Goal: Information Seeking & Learning: Learn about a topic

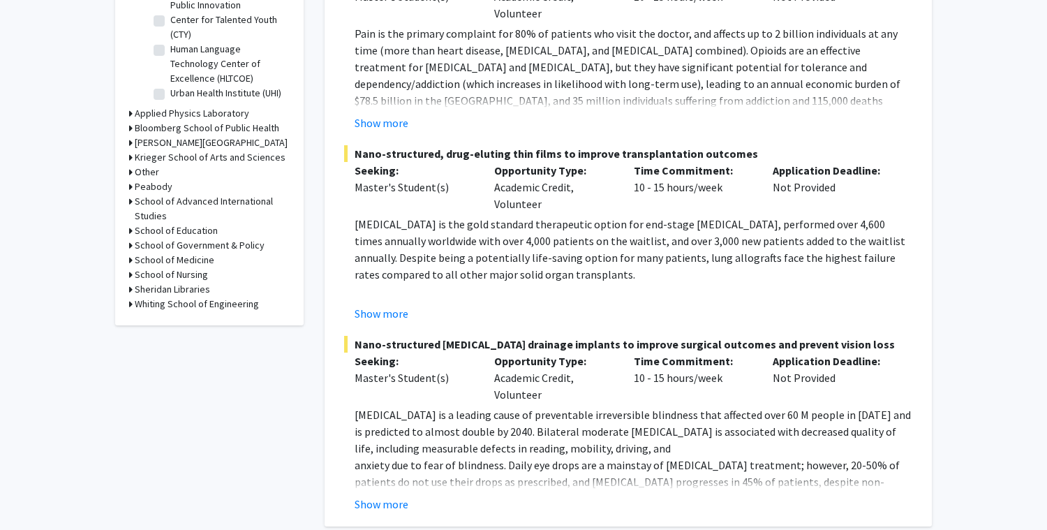
scroll to position [551, 0]
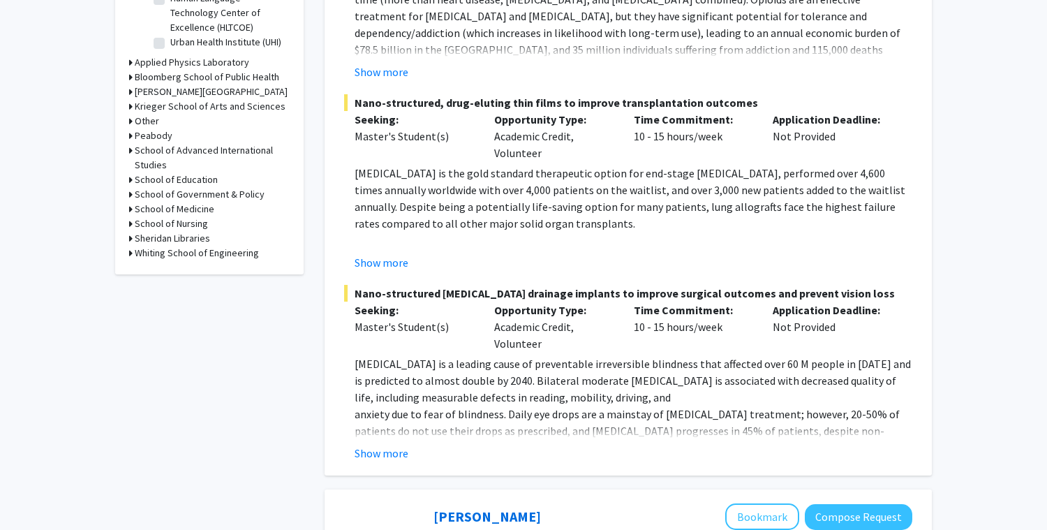
click at [173, 259] on h3 "Whiting School of Engineering" at bounding box center [197, 253] width 124 height 15
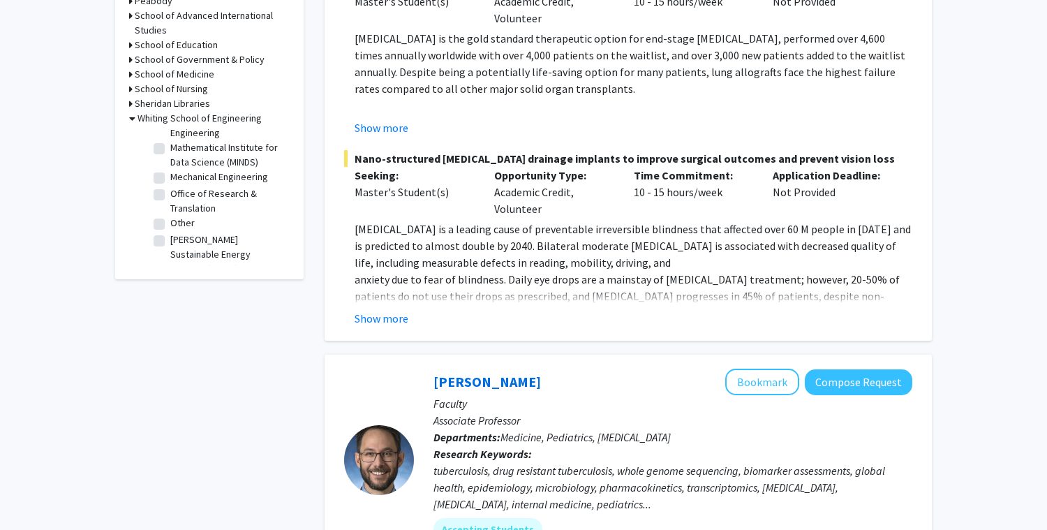
scroll to position [614, 0]
click at [216, 195] on label "Mechanical Engineering" at bounding box center [219, 192] width 98 height 15
click at [179, 194] on input "Mechanical Engineering" at bounding box center [174, 189] width 9 height 9
checkbox input "true"
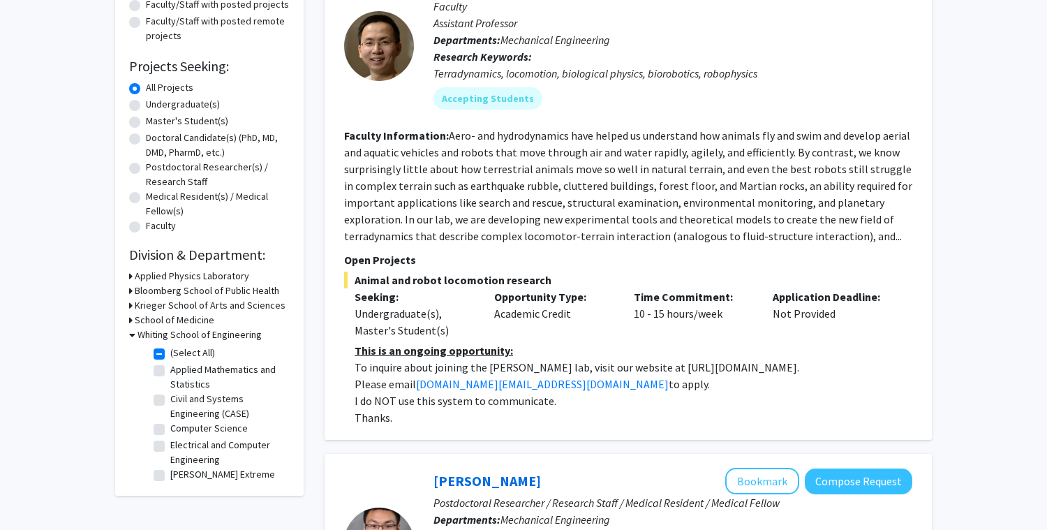
scroll to position [148, 0]
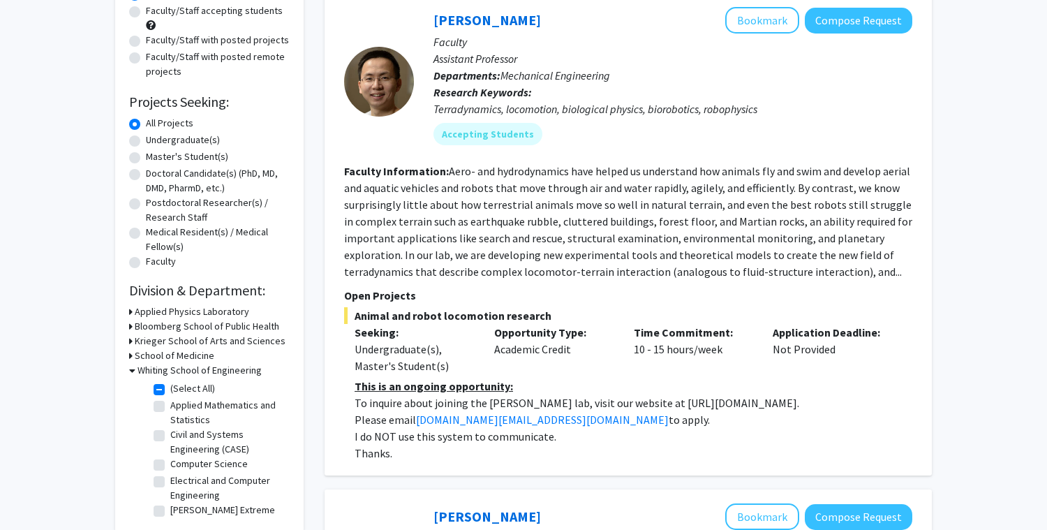
click at [137, 370] on h3 "Whiting School of Engineering" at bounding box center [199, 370] width 124 height 15
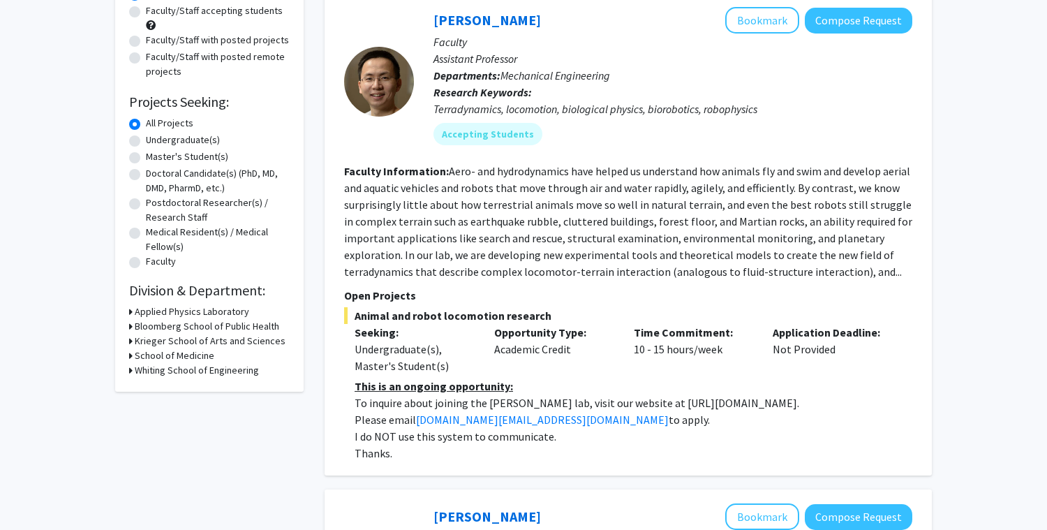
scroll to position [0, 0]
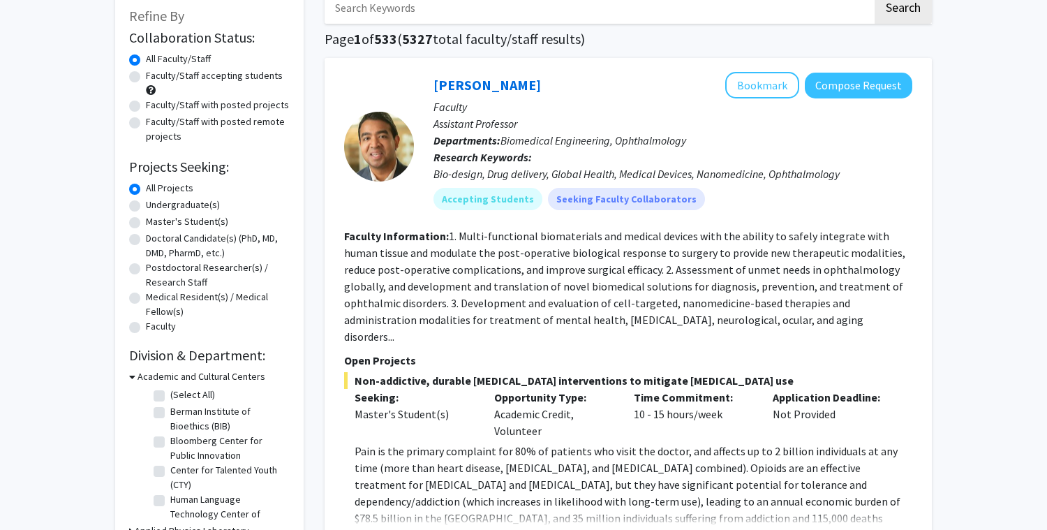
scroll to position [33, 0]
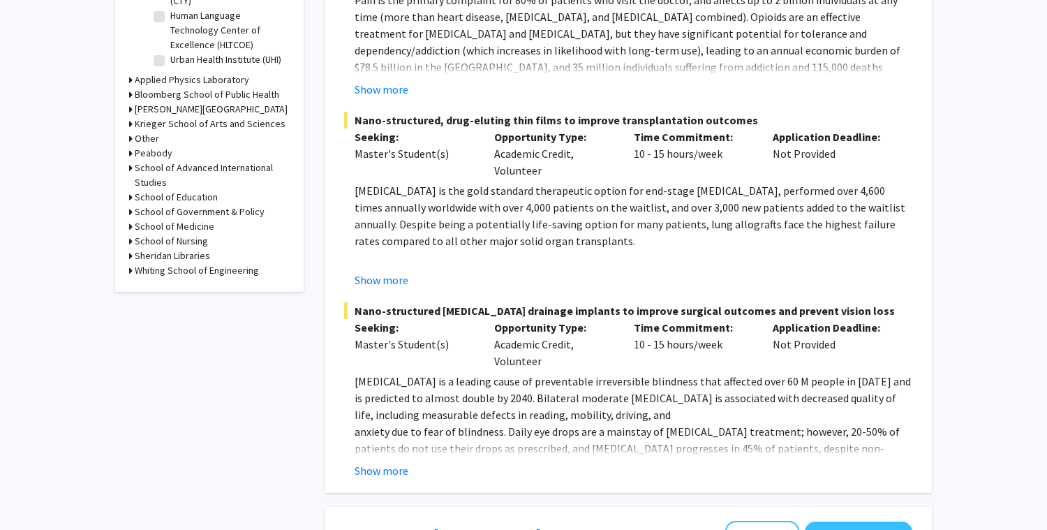
click at [217, 276] on h3 "Whiting School of Engineering" at bounding box center [197, 270] width 124 height 15
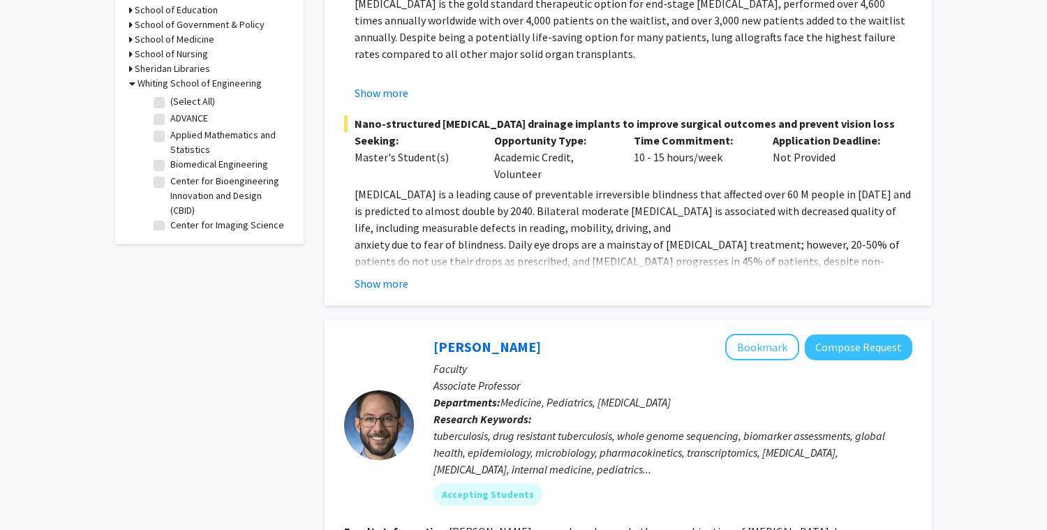
scroll to position [629, 0]
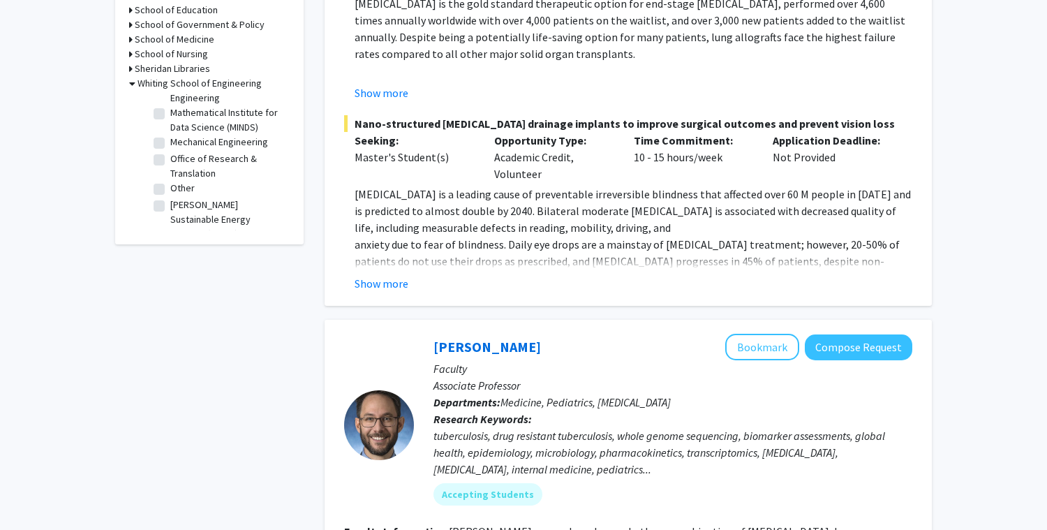
click at [218, 209] on label "[PERSON_NAME] Sustainable Energy Institute (ROSEI)" at bounding box center [228, 219] width 116 height 44
click at [179, 207] on input "[PERSON_NAME] Sustainable Energy Institute (ROSEI)" at bounding box center [174, 201] width 9 height 9
checkbox input "true"
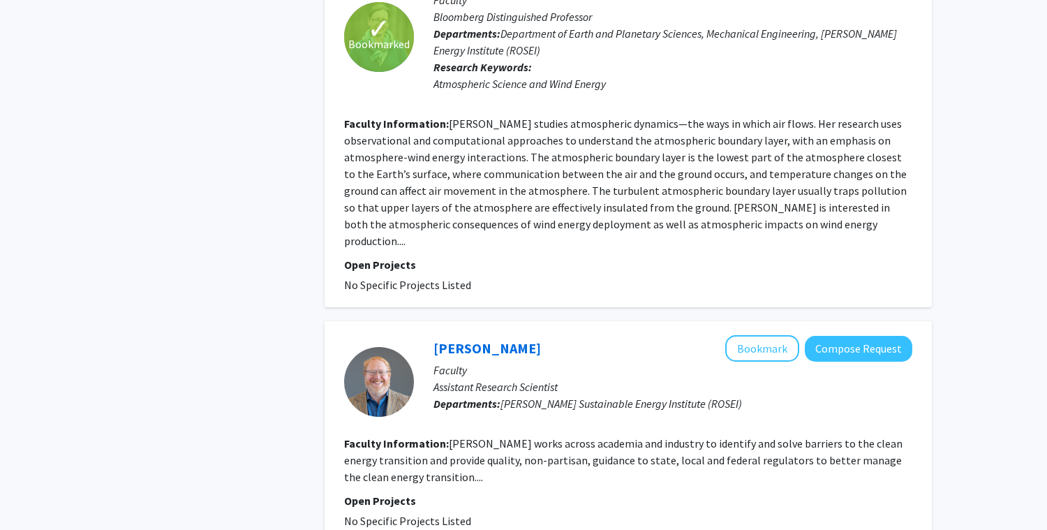
scroll to position [3154, 0]
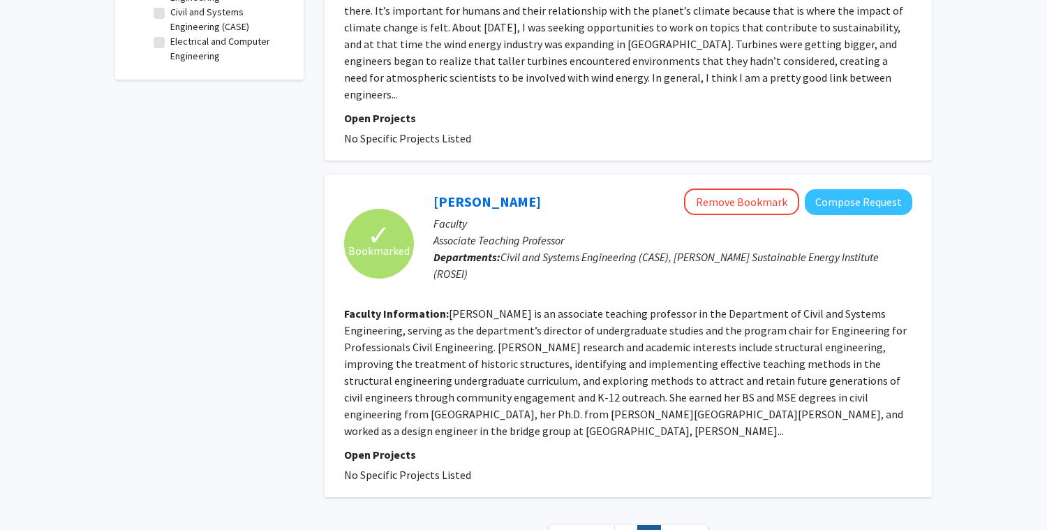
scroll to position [569, 0]
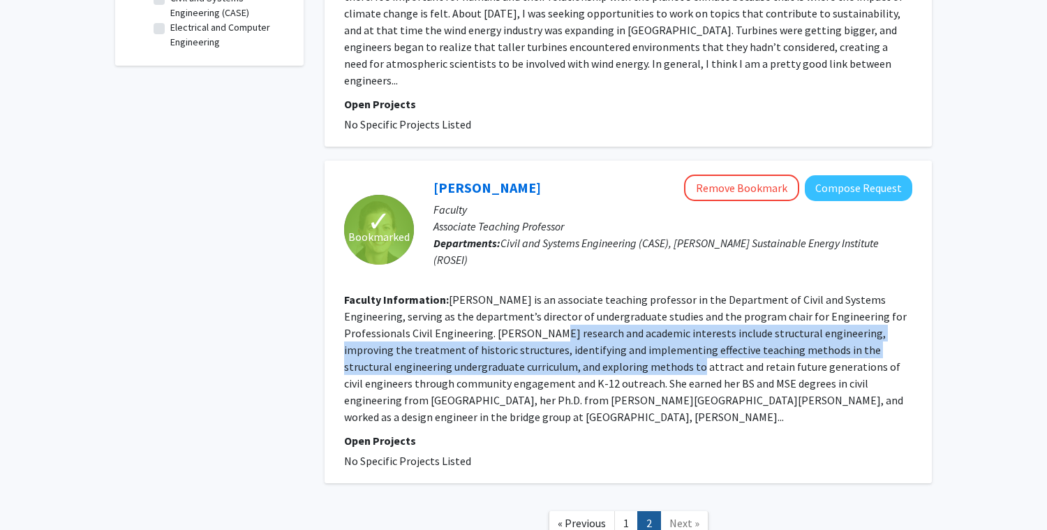
drag, startPoint x: 538, startPoint y: 308, endPoint x: 601, endPoint y: 354, distance: 78.4
click at [601, 354] on section "Faculty Information: [PERSON_NAME] is an associate teaching professor in the De…" at bounding box center [628, 358] width 568 height 134
click at [497, 179] on link "[PERSON_NAME]" at bounding box center [486, 187] width 107 height 17
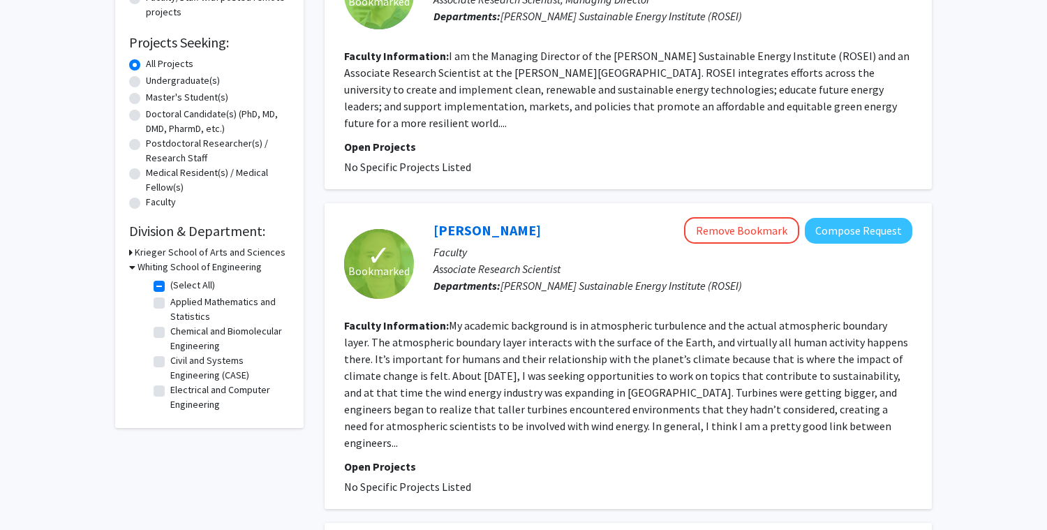
scroll to position [660, 0]
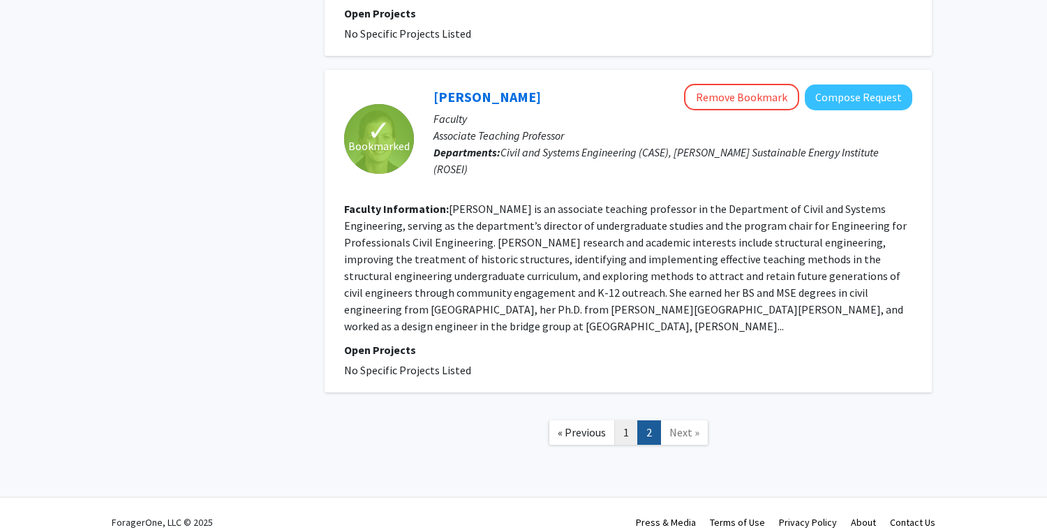
click at [633, 423] on link "1" at bounding box center [626, 432] width 24 height 24
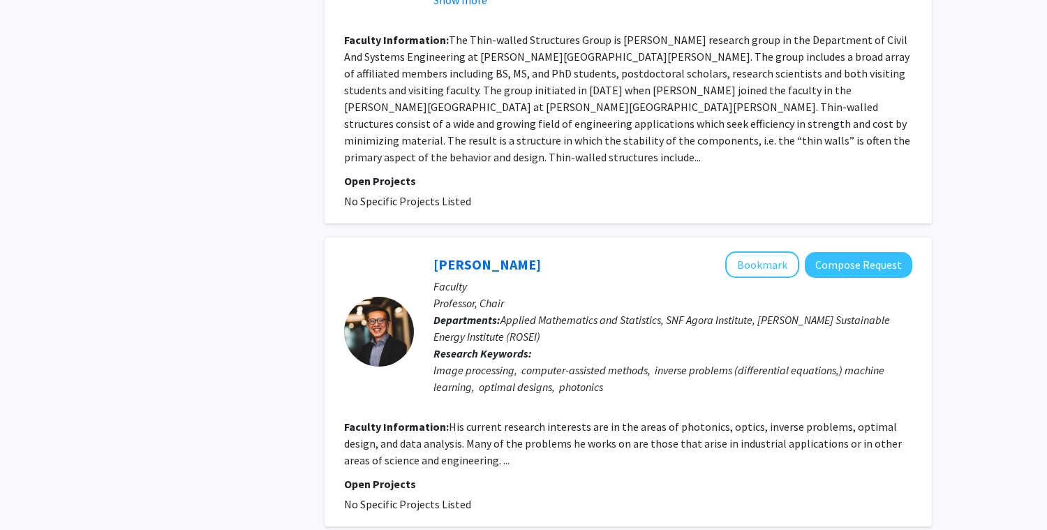
scroll to position [2586, 0]
